Goal: Task Accomplishment & Management: Manage account settings

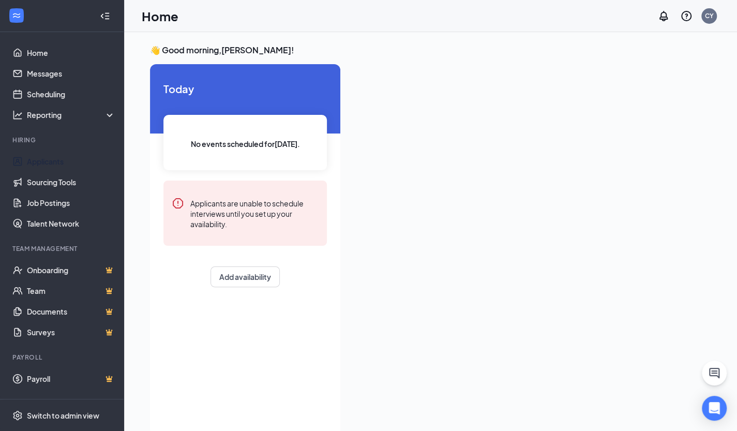
click at [49, 162] on link "Applicants" at bounding box center [71, 161] width 88 height 21
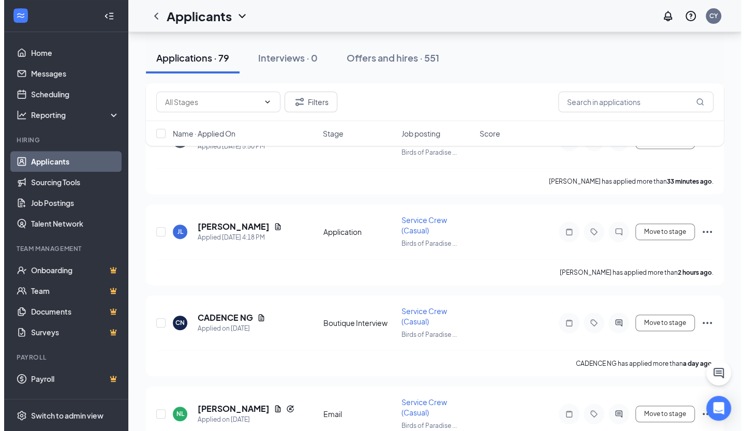
scroll to position [230, 0]
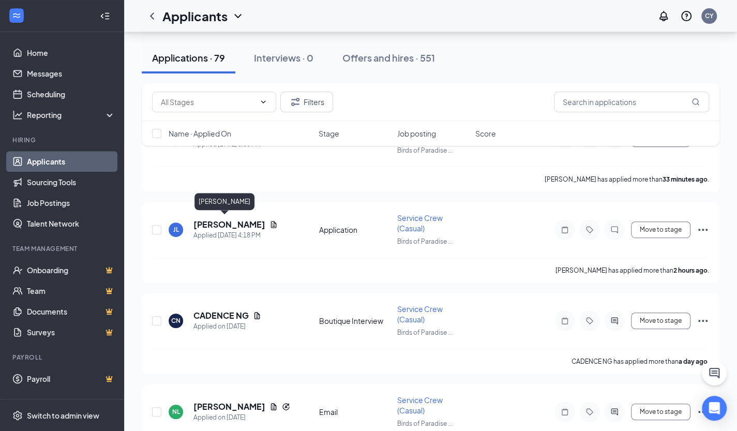
click at [215, 221] on h5 "[PERSON_NAME]" at bounding box center [229, 224] width 72 height 11
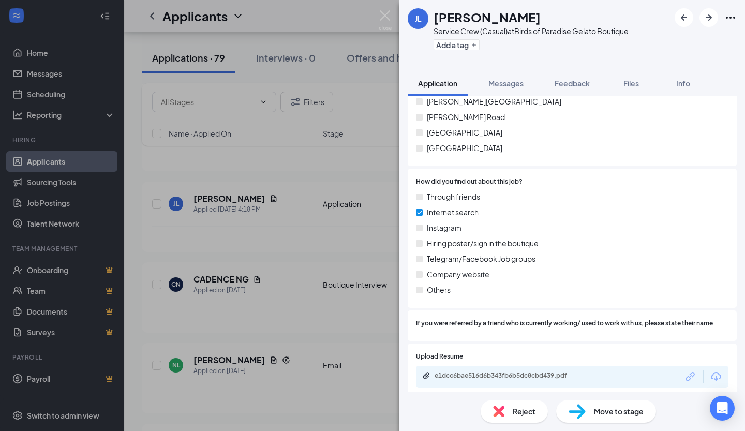
scroll to position [609, 0]
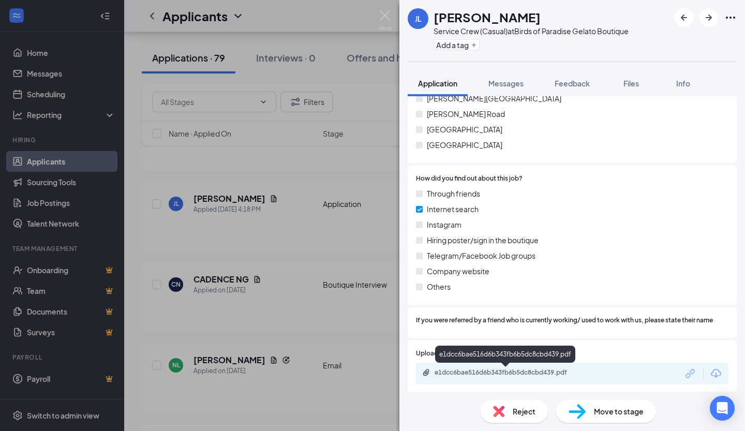
click at [530, 373] on div "e1dcc6bae516d6b343fb6b5dc8cbd439.pdf" at bounding box center [506, 372] width 145 height 8
click at [626, 412] on span "Move to stage" at bounding box center [619, 411] width 50 height 11
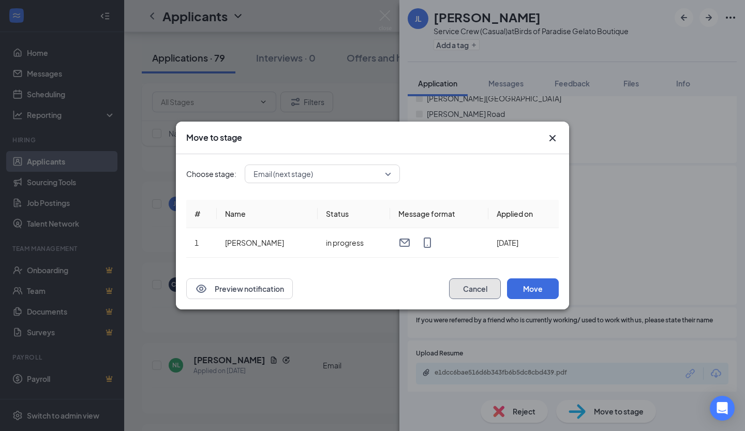
click at [469, 280] on button "Cancel" at bounding box center [475, 288] width 52 height 21
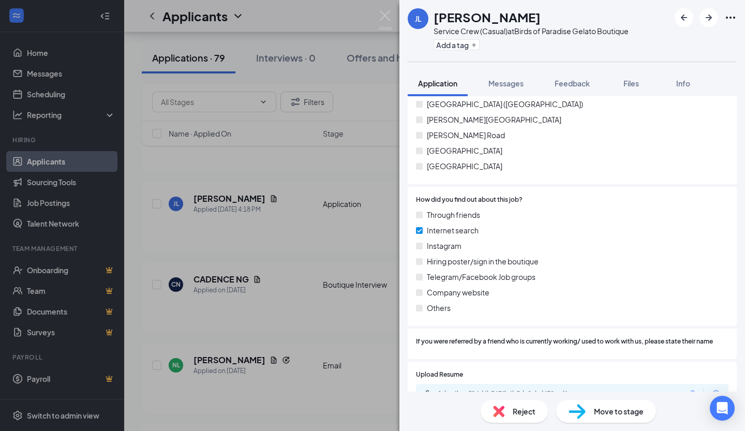
scroll to position [548, 0]
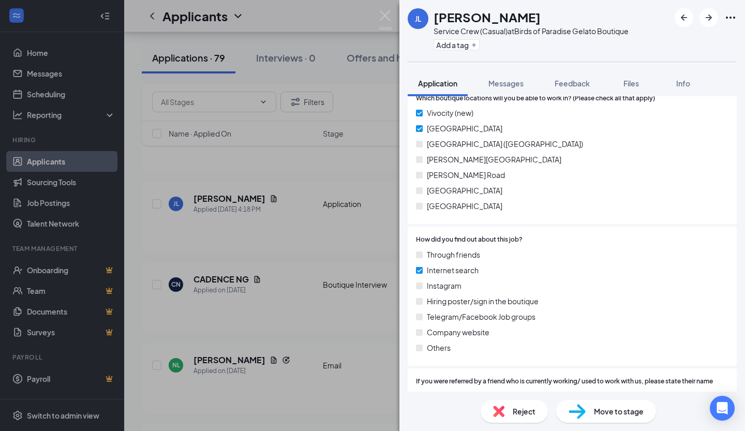
drag, startPoint x: 736, startPoint y: 301, endPoint x: 703, endPoint y: 327, distance: 42.0
click at [703, 327] on div "Company website" at bounding box center [572, 331] width 312 height 11
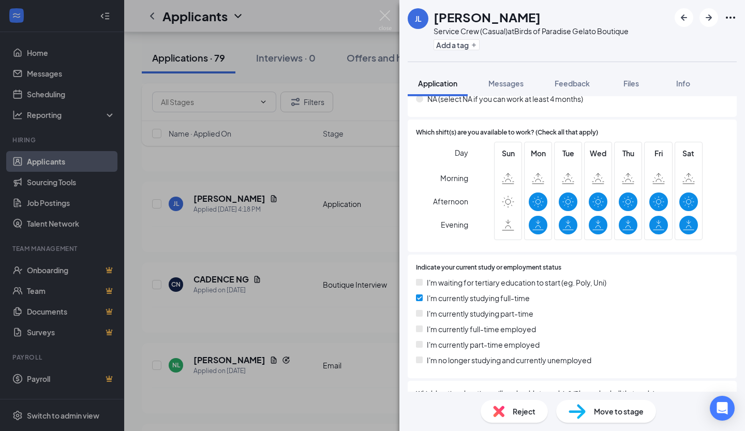
scroll to position [246, 0]
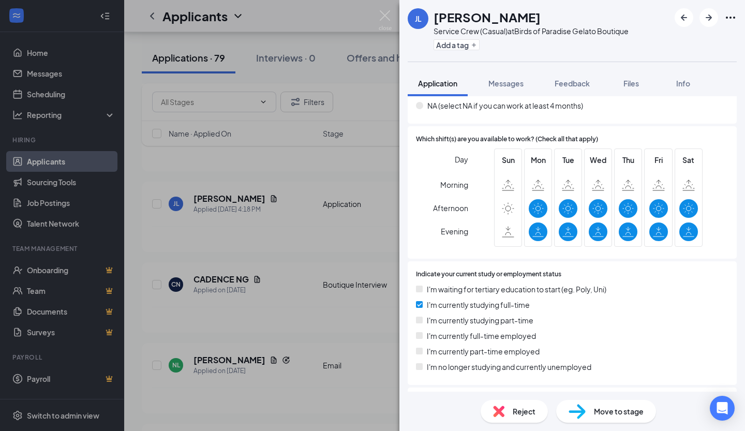
click at [594, 413] on span "Move to stage" at bounding box center [619, 411] width 50 height 11
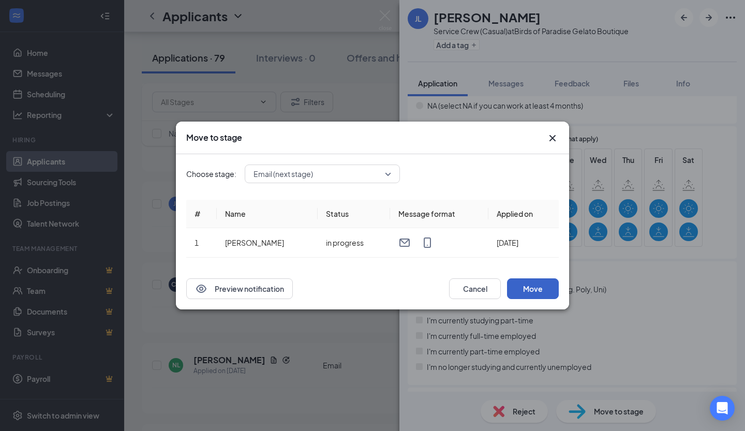
click at [531, 287] on button "Move" at bounding box center [533, 288] width 52 height 21
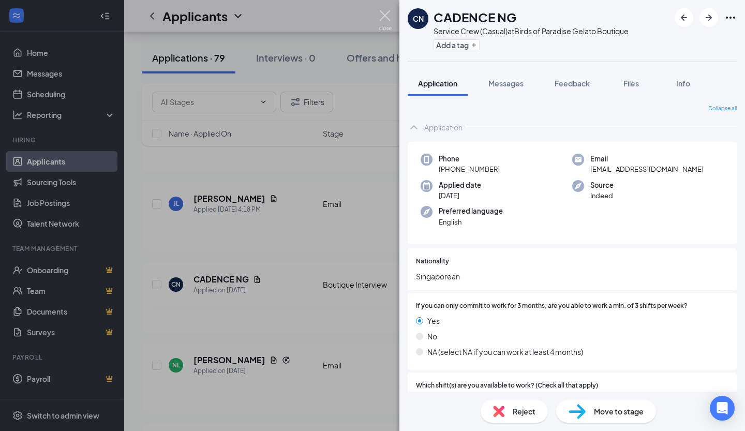
click at [384, 14] on img at bounding box center [385, 20] width 13 height 20
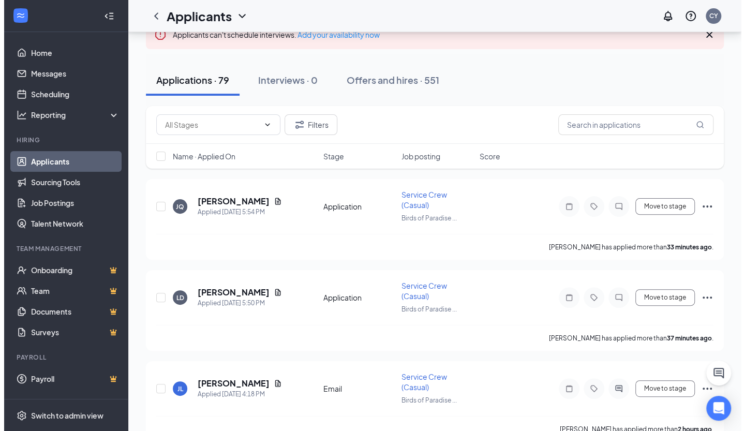
scroll to position [40, 0]
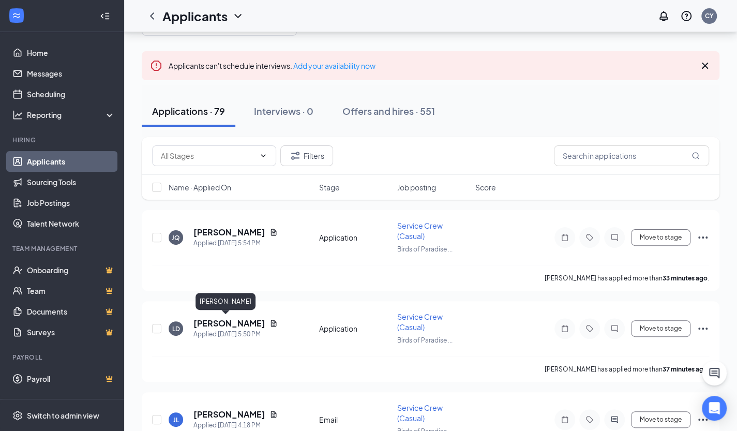
click at [212, 325] on h5 "[PERSON_NAME]" at bounding box center [229, 323] width 72 height 11
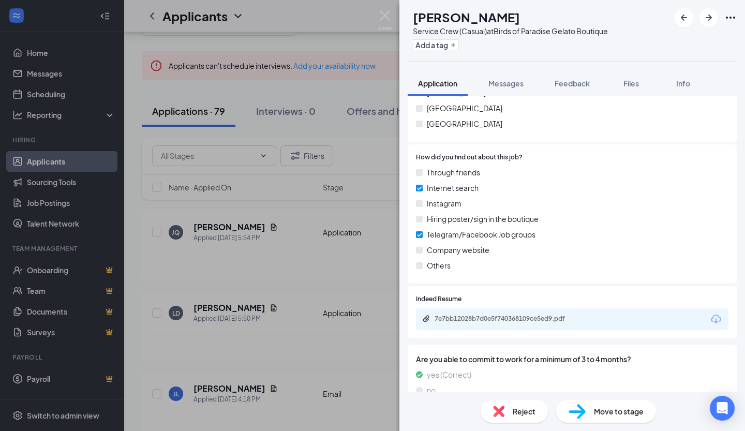
scroll to position [662, 0]
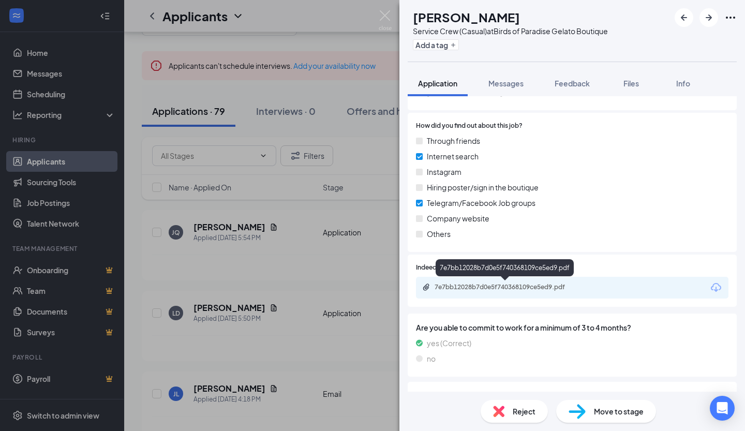
click at [547, 284] on div "7e7bb12028b7d0e5f740368109ce5ed9.pdf" at bounding box center [506, 287] width 145 height 8
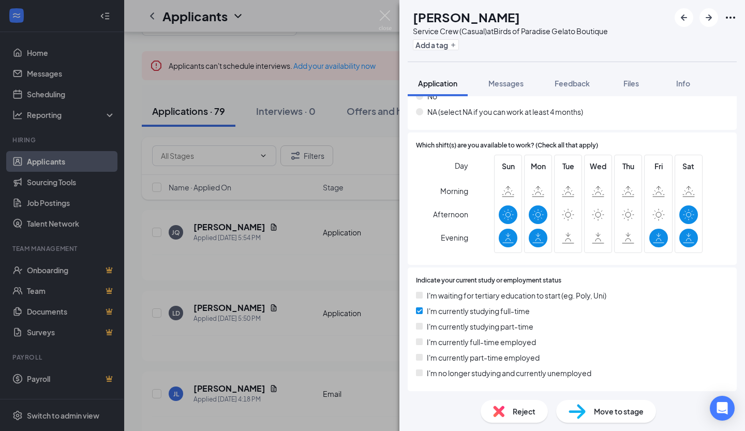
scroll to position [245, 0]
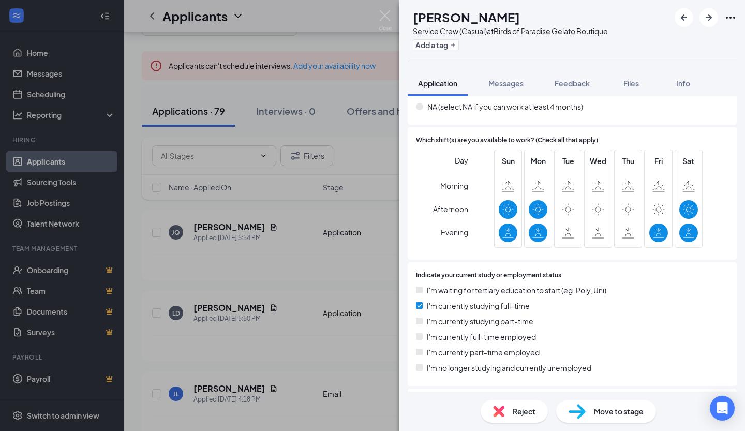
click at [605, 407] on span "Move to stage" at bounding box center [619, 411] width 50 height 11
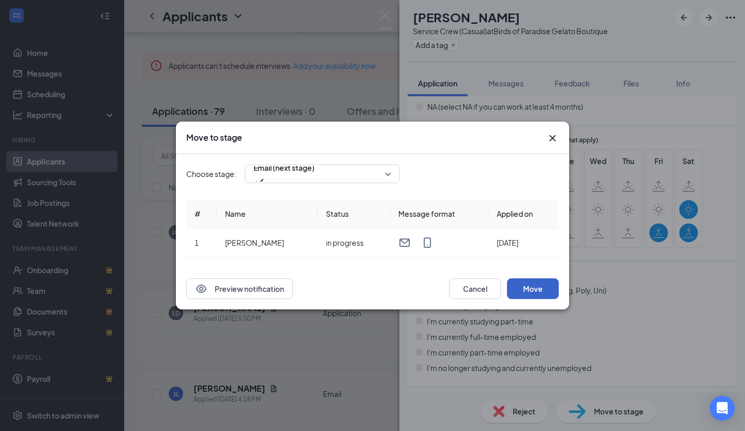
click at [544, 289] on button "Move" at bounding box center [533, 288] width 52 height 21
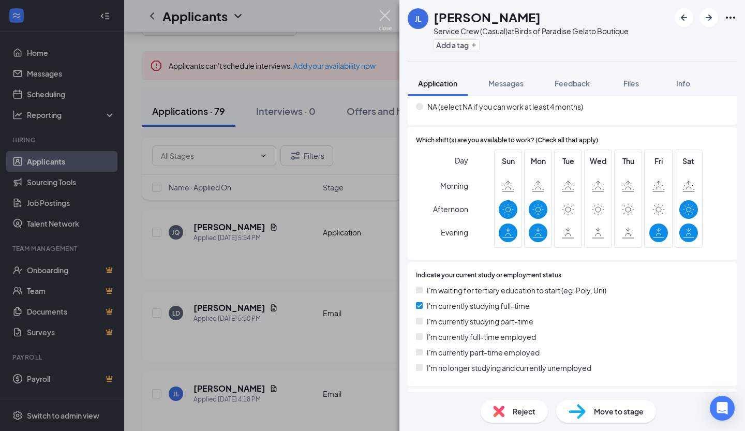
click at [386, 16] on img at bounding box center [385, 20] width 13 height 20
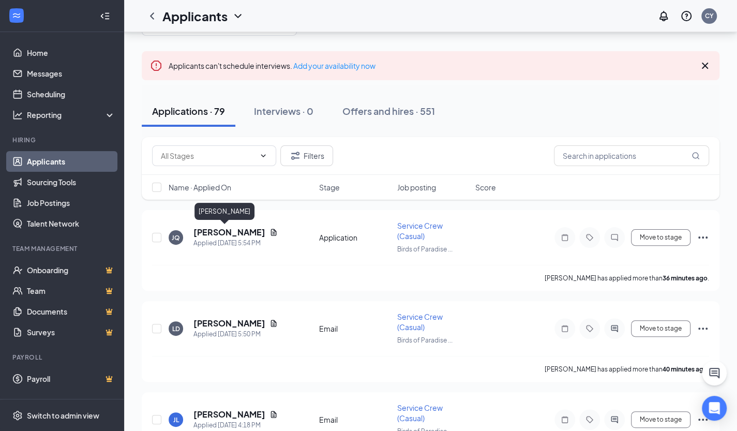
click at [217, 232] on h5 "[PERSON_NAME]" at bounding box center [229, 232] width 72 height 11
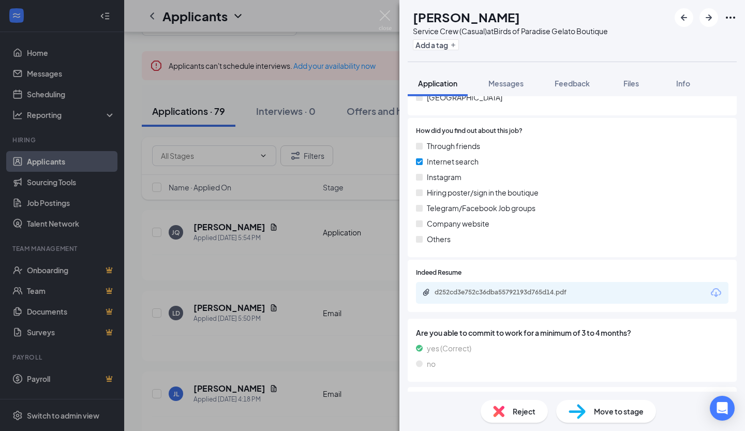
scroll to position [665, 0]
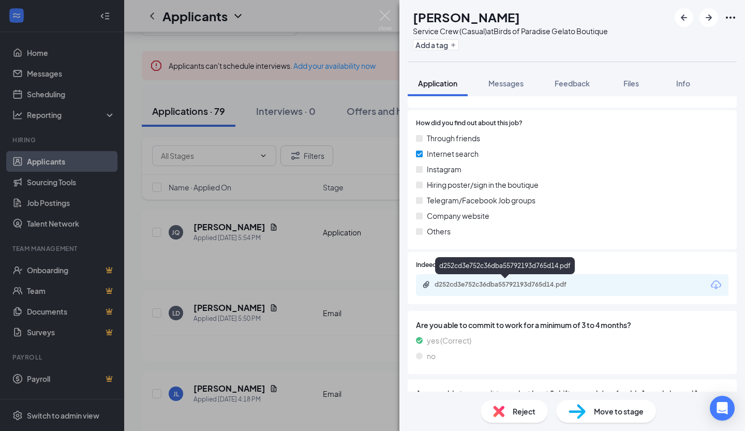
click at [536, 285] on div "d252cd3e752c36dba55792193d765d14.pdf" at bounding box center [506, 284] width 145 height 8
click at [626, 412] on span "Move to stage" at bounding box center [619, 411] width 50 height 11
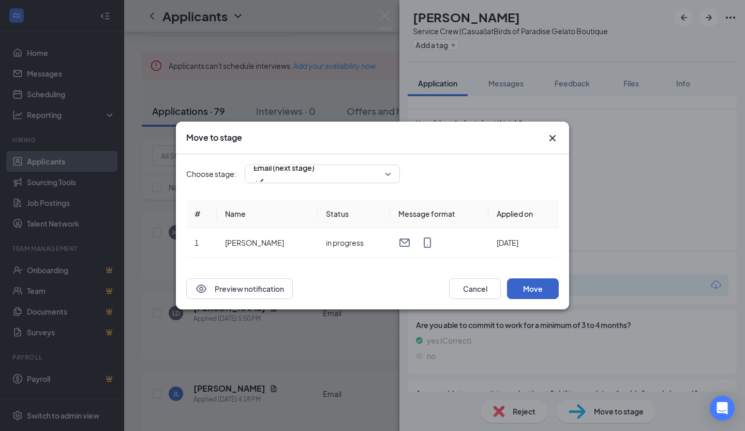
click at [539, 283] on button "Move" at bounding box center [533, 288] width 52 height 21
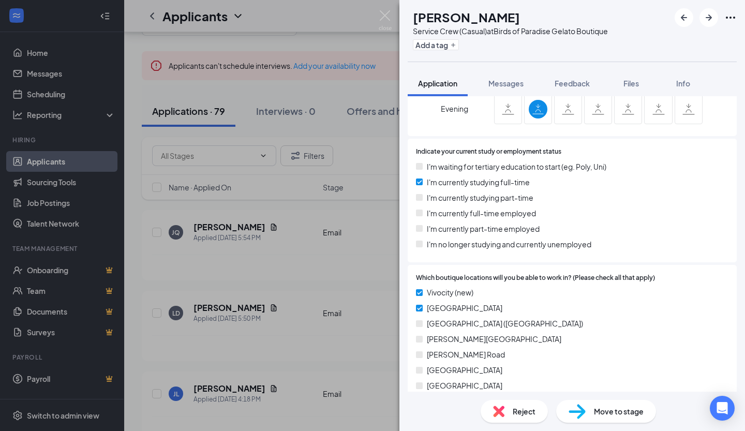
scroll to position [370, 0]
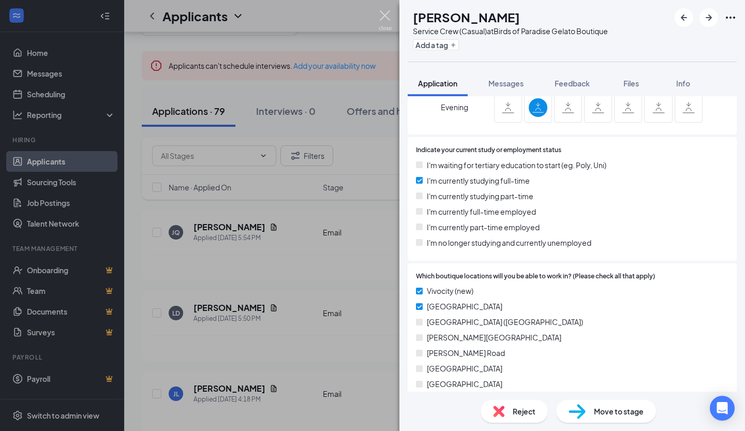
click at [389, 13] on img at bounding box center [385, 20] width 13 height 20
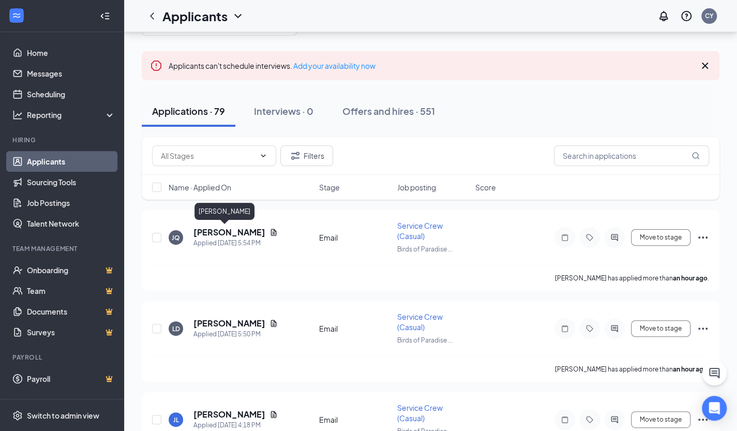
click at [224, 232] on h5 "[PERSON_NAME]" at bounding box center [229, 232] width 72 height 11
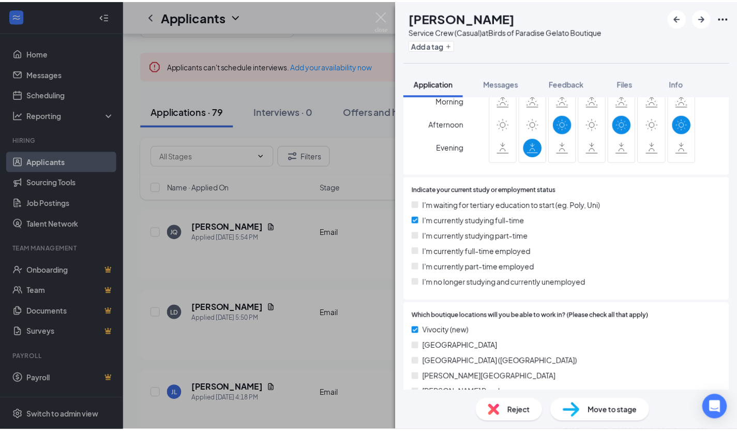
scroll to position [406, 0]
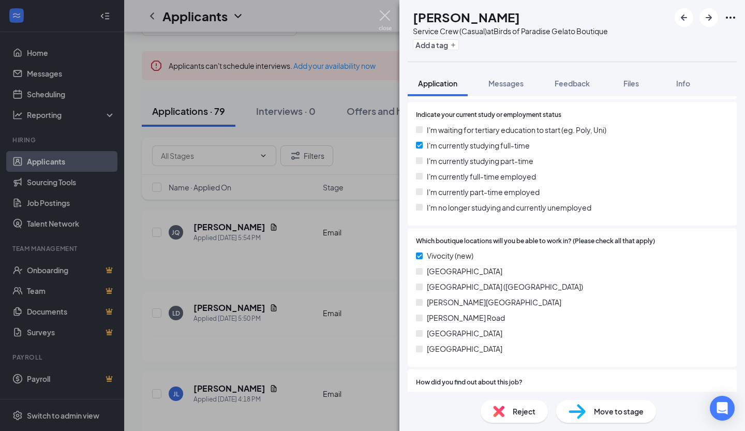
click at [385, 19] on img at bounding box center [385, 20] width 13 height 20
